Goal: Information Seeking & Learning: Learn about a topic

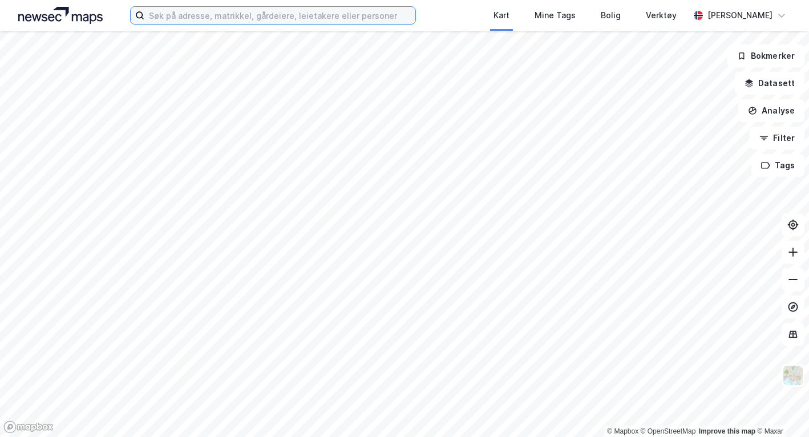
click at [190, 18] on input at bounding box center [279, 15] width 271 height 17
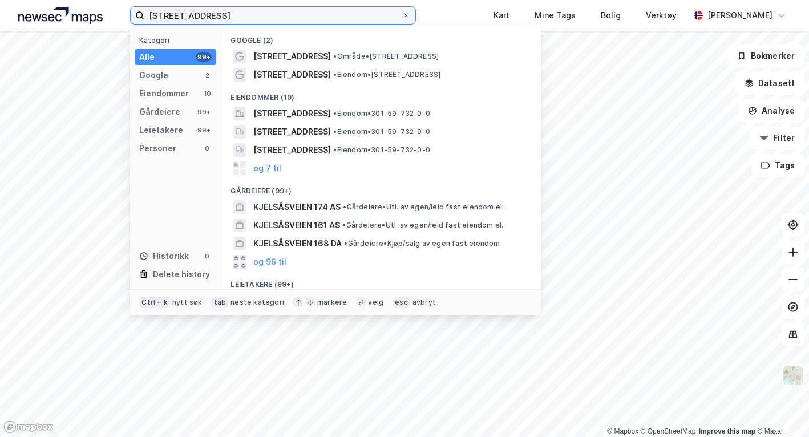
type input "[STREET_ADDRESS]"
click at [321, 50] on div "[STREET_ADDRESS] • Område • [STREET_ADDRESS]" at bounding box center [391, 57] width 276 height 14
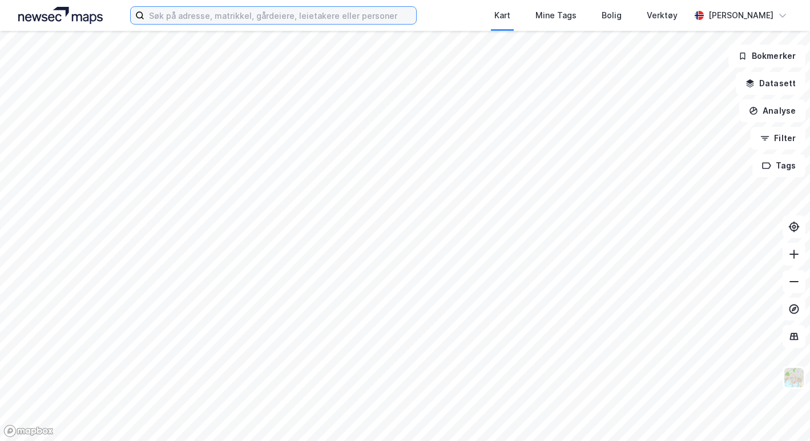
click at [206, 12] on input at bounding box center [280, 15] width 272 height 17
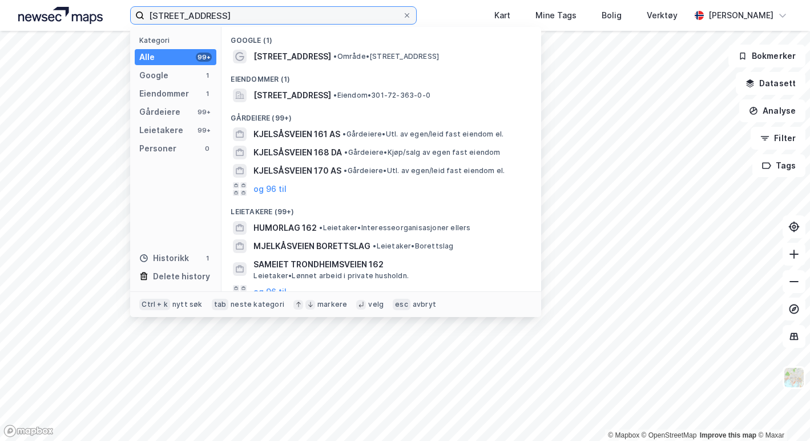
type input "kjelsåsveien 162"
click at [321, 64] on div "Kjelsåsveien 162 • Område • Kjelsåsveien 162, 0491 Oslo" at bounding box center [381, 56] width 301 height 18
